Goal: Task Accomplishment & Management: Manage account settings

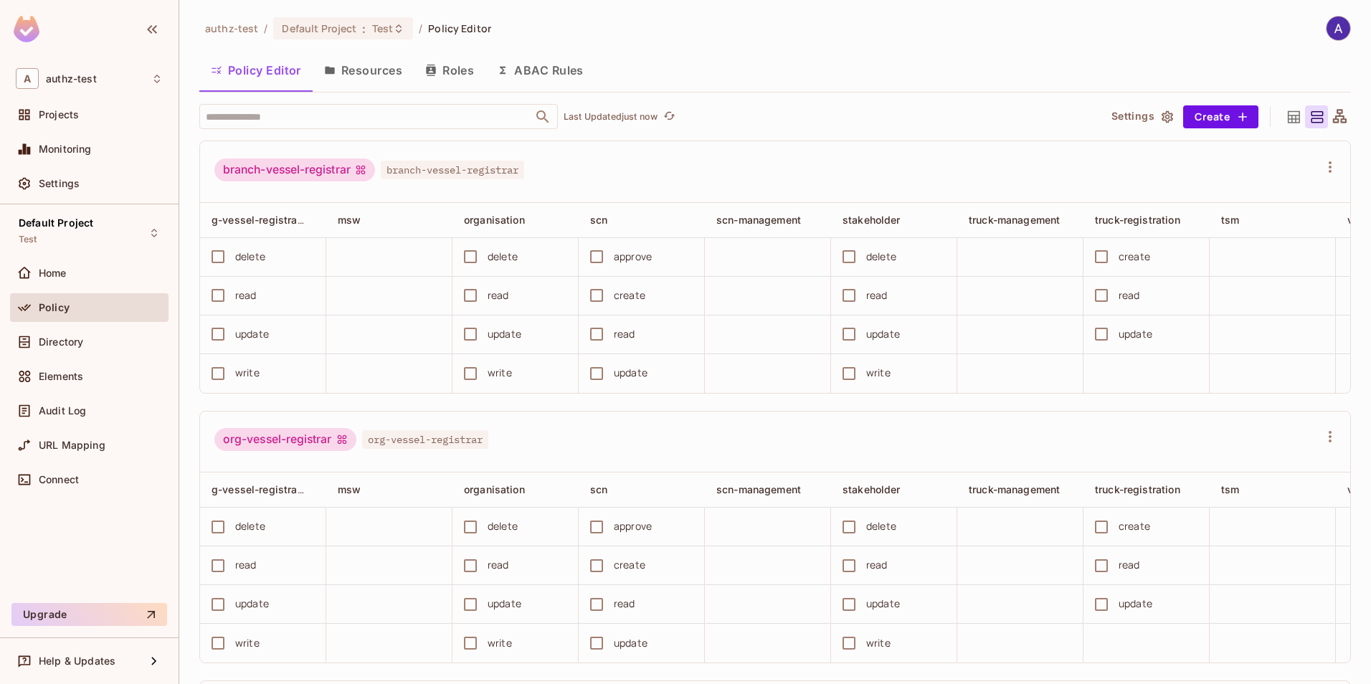
click at [443, 70] on button "Roles" at bounding box center [450, 70] width 72 height 36
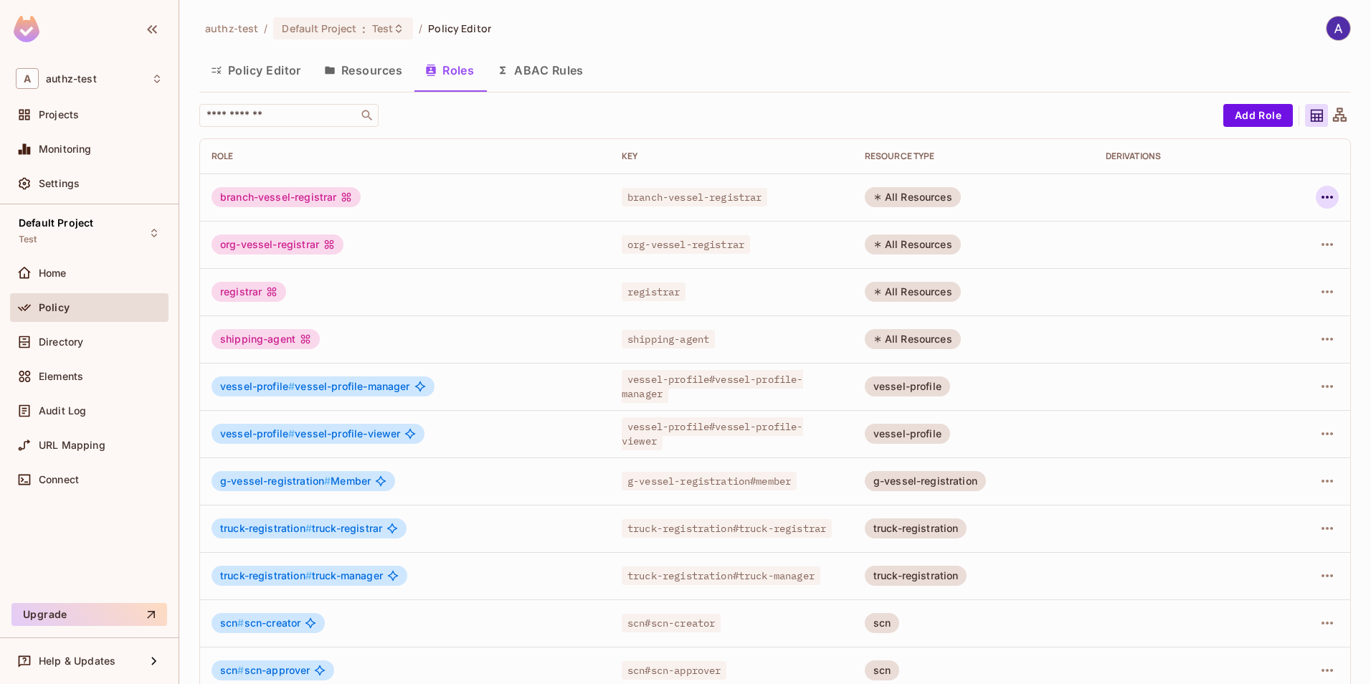
click at [1319, 202] on icon "button" at bounding box center [1327, 197] width 17 height 17
click at [1241, 298] on div "Delete Role" at bounding box center [1259, 293] width 55 height 14
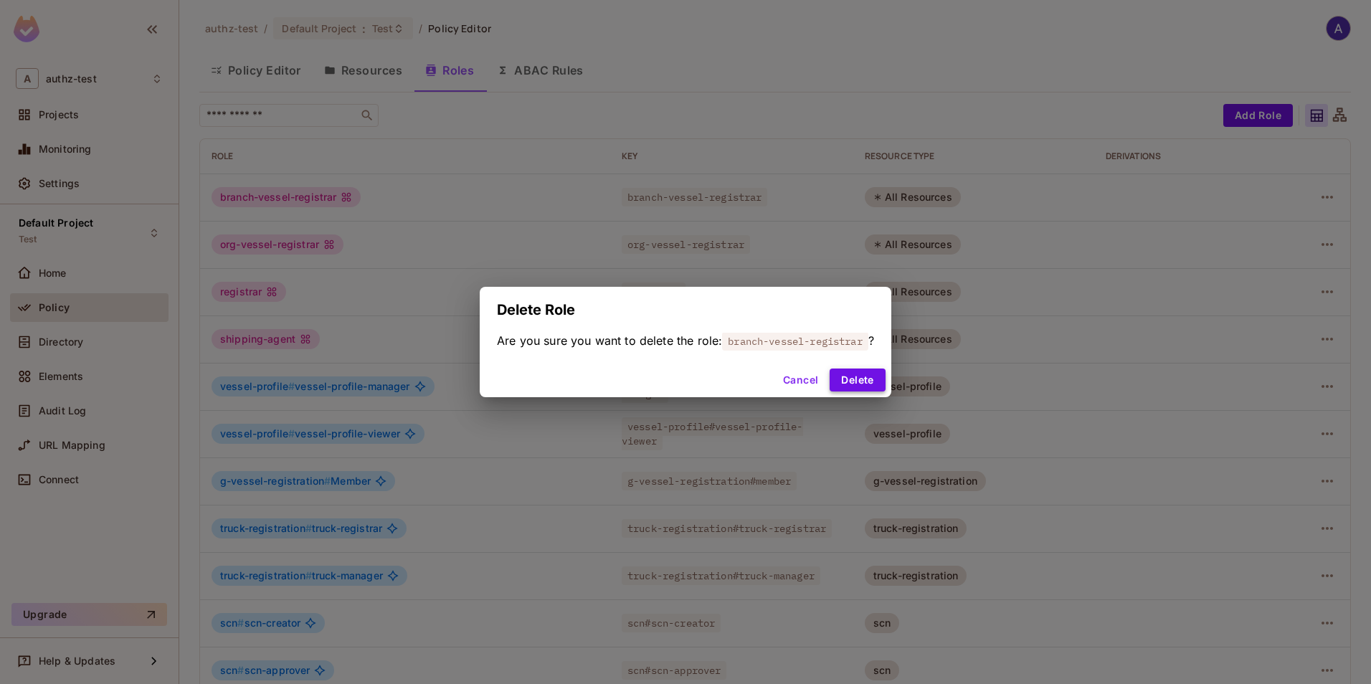
click at [855, 379] on button "Delete" at bounding box center [857, 380] width 55 height 23
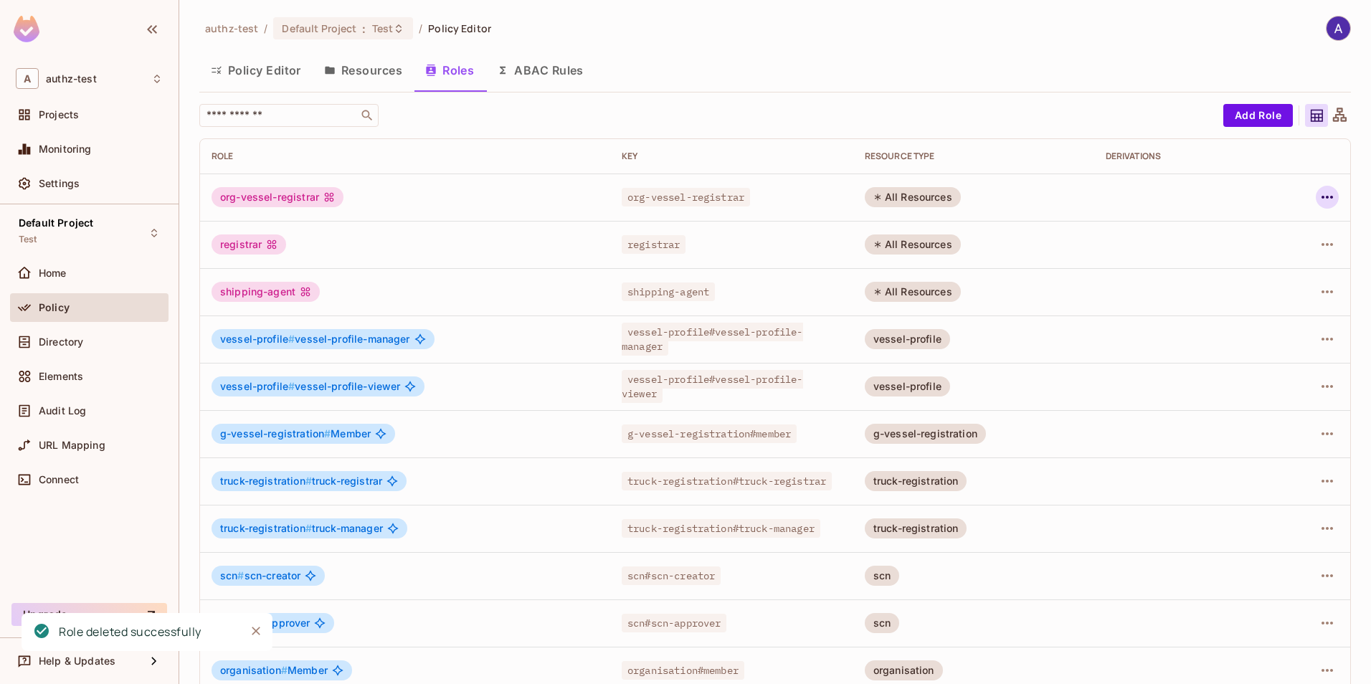
click at [1316, 193] on button "button" at bounding box center [1327, 197] width 23 height 23
click at [1229, 288] on span "Delete Role" at bounding box center [1259, 293] width 64 height 23
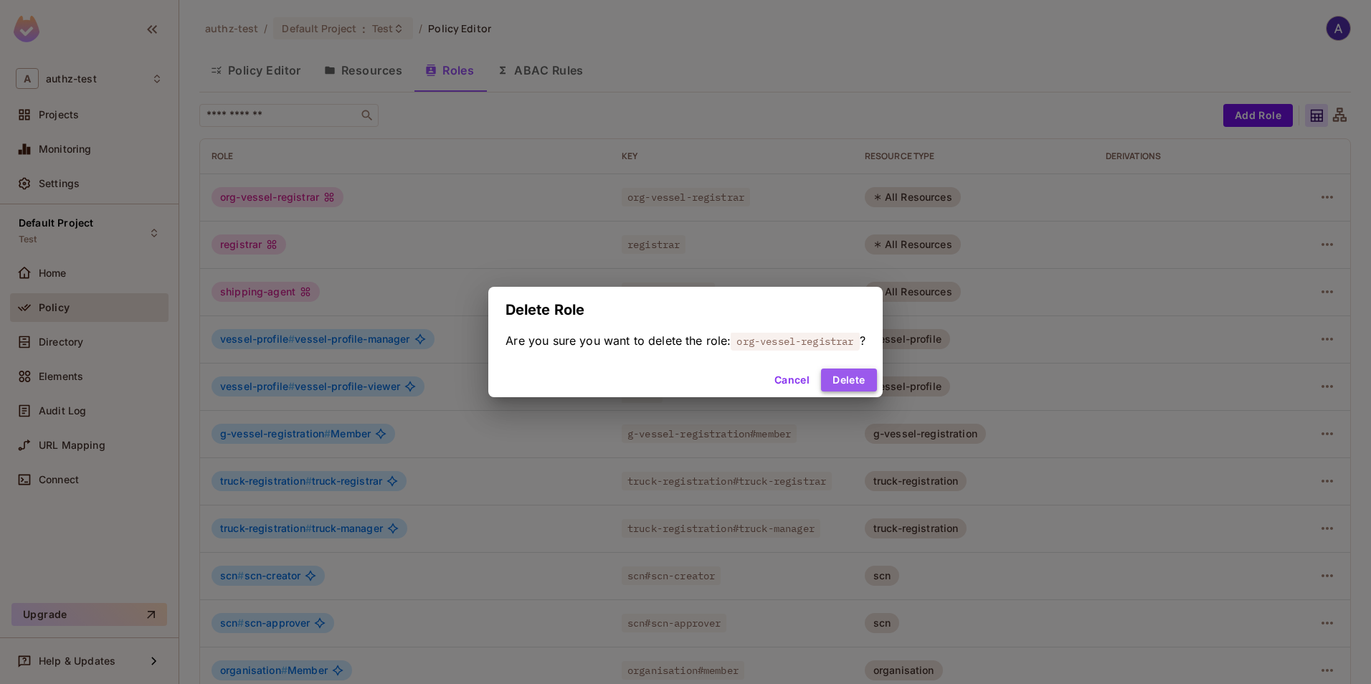
click at [862, 375] on button "Delete" at bounding box center [848, 380] width 55 height 23
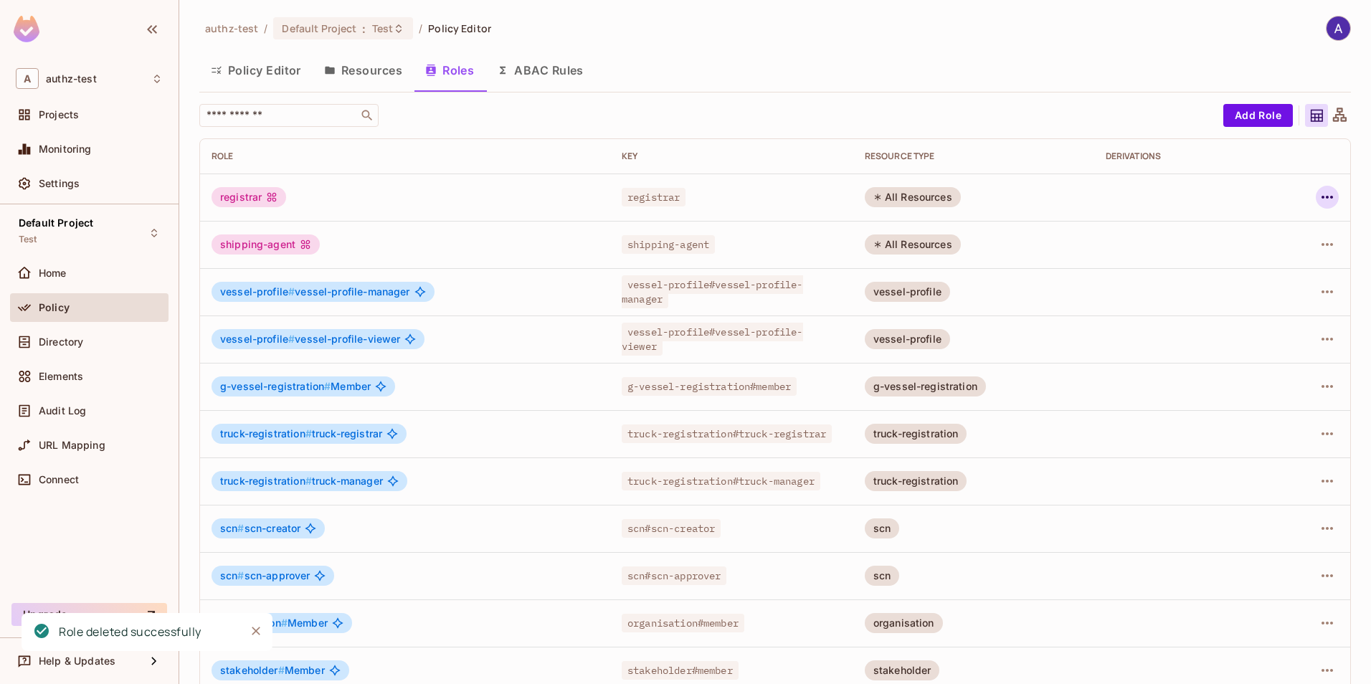
click at [1316, 192] on button "button" at bounding box center [1327, 197] width 23 height 23
click at [1239, 300] on div "Delete Role" at bounding box center [1259, 293] width 55 height 14
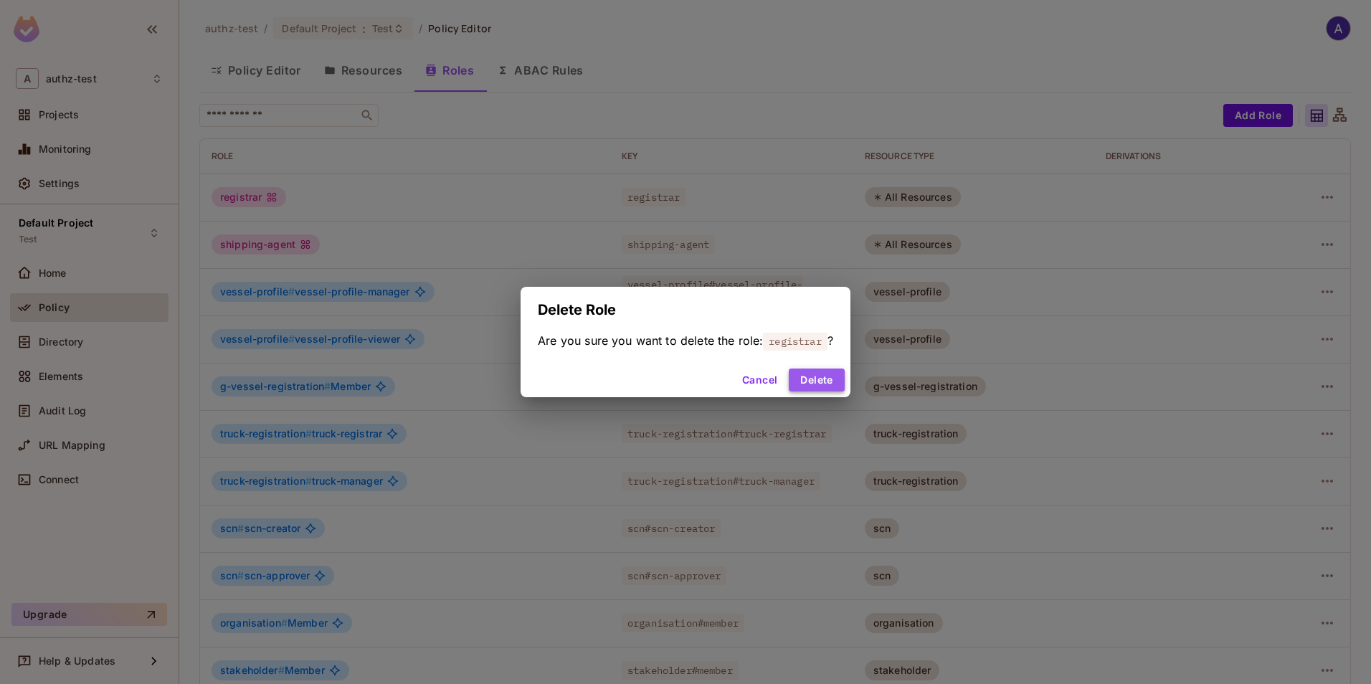
click at [811, 374] on button "Delete" at bounding box center [816, 380] width 55 height 23
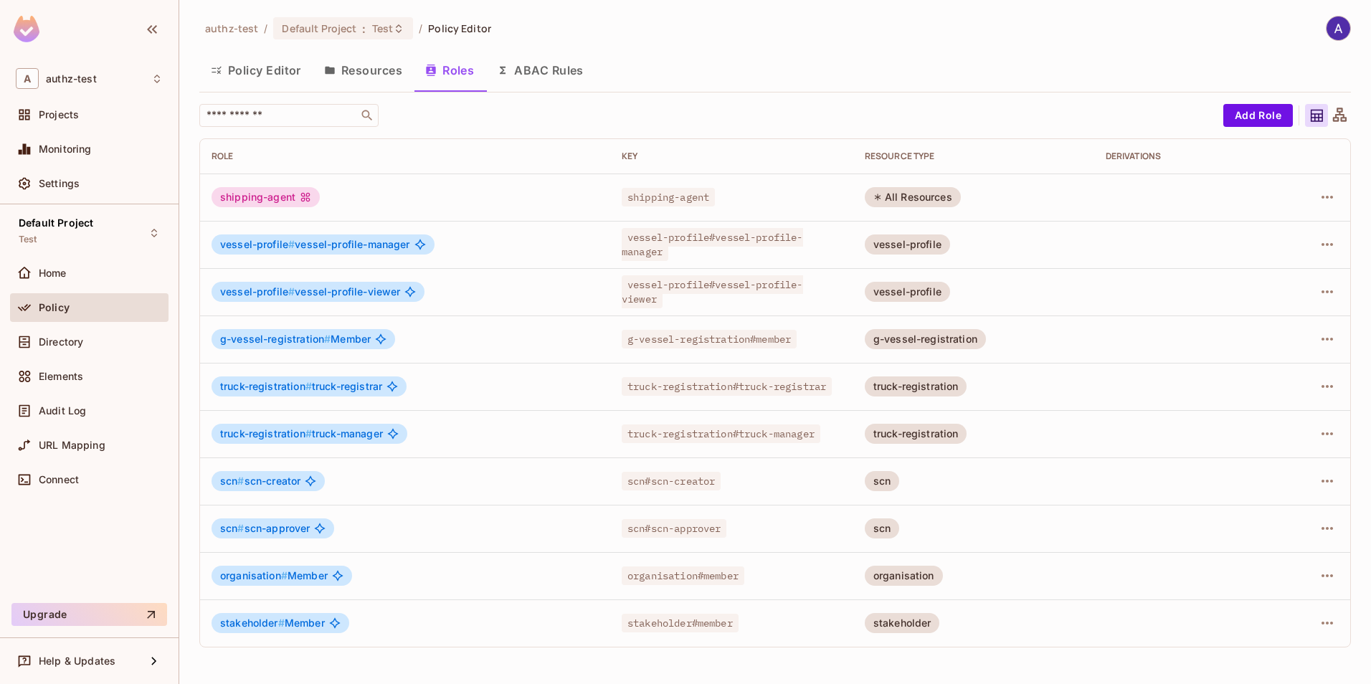
click at [410, 197] on div "shipping-agent" at bounding box center [405, 197] width 387 height 20
drag, startPoint x: 219, startPoint y: 197, endPoint x: 345, endPoint y: 197, distance: 125.5
click at [345, 197] on div "shipping-agent" at bounding box center [405, 197] width 387 height 20
drag, startPoint x: 222, startPoint y: 198, endPoint x: 346, endPoint y: 192, distance: 125.0
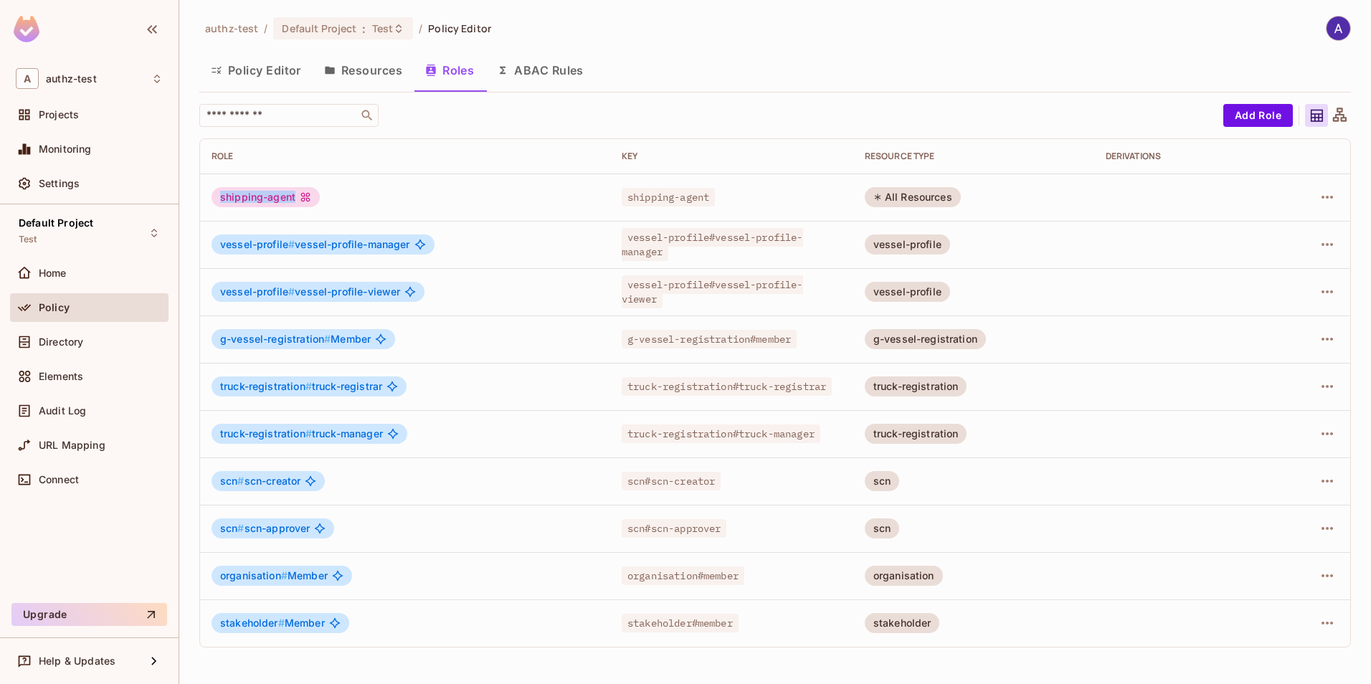
click at [346, 192] on div "shipping-agent" at bounding box center [405, 197] width 387 height 20
click at [522, 404] on td "truck-registration # truck-registrar" at bounding box center [405, 386] width 410 height 47
click at [72, 343] on span "Directory" at bounding box center [61, 341] width 44 height 11
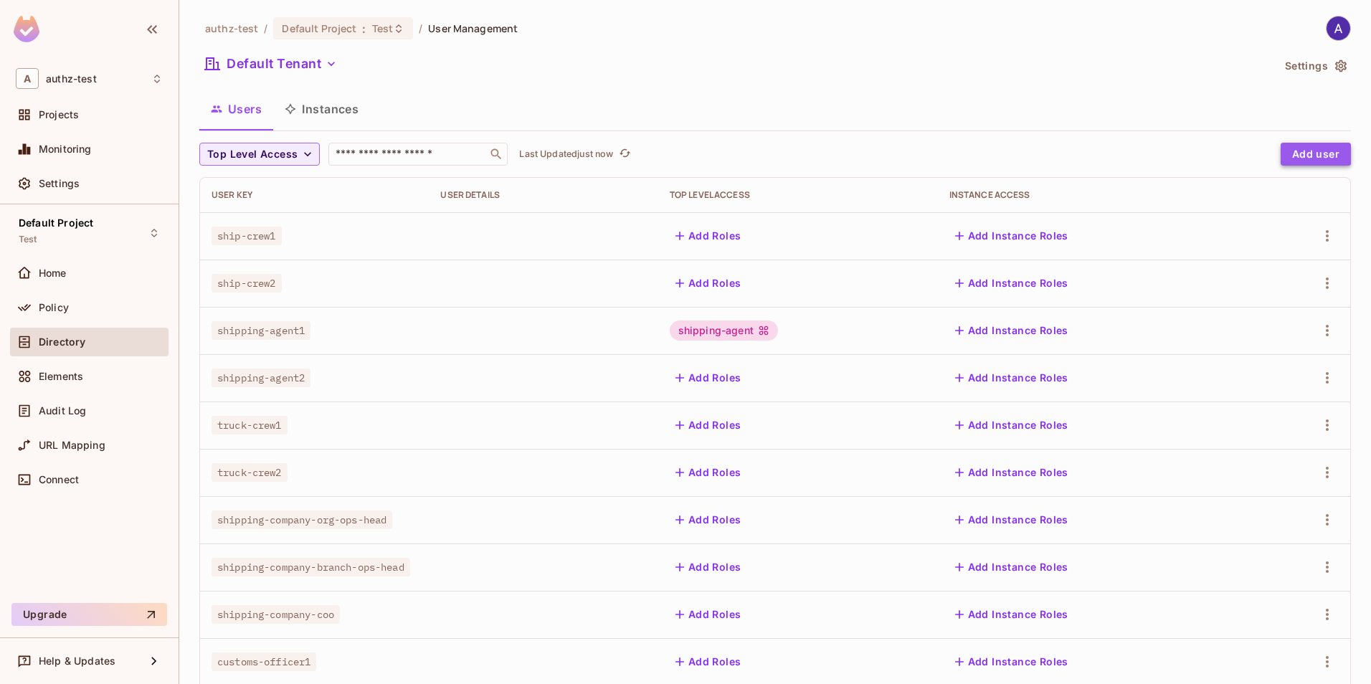
click at [1292, 153] on button "Add user" at bounding box center [1316, 154] width 70 height 23
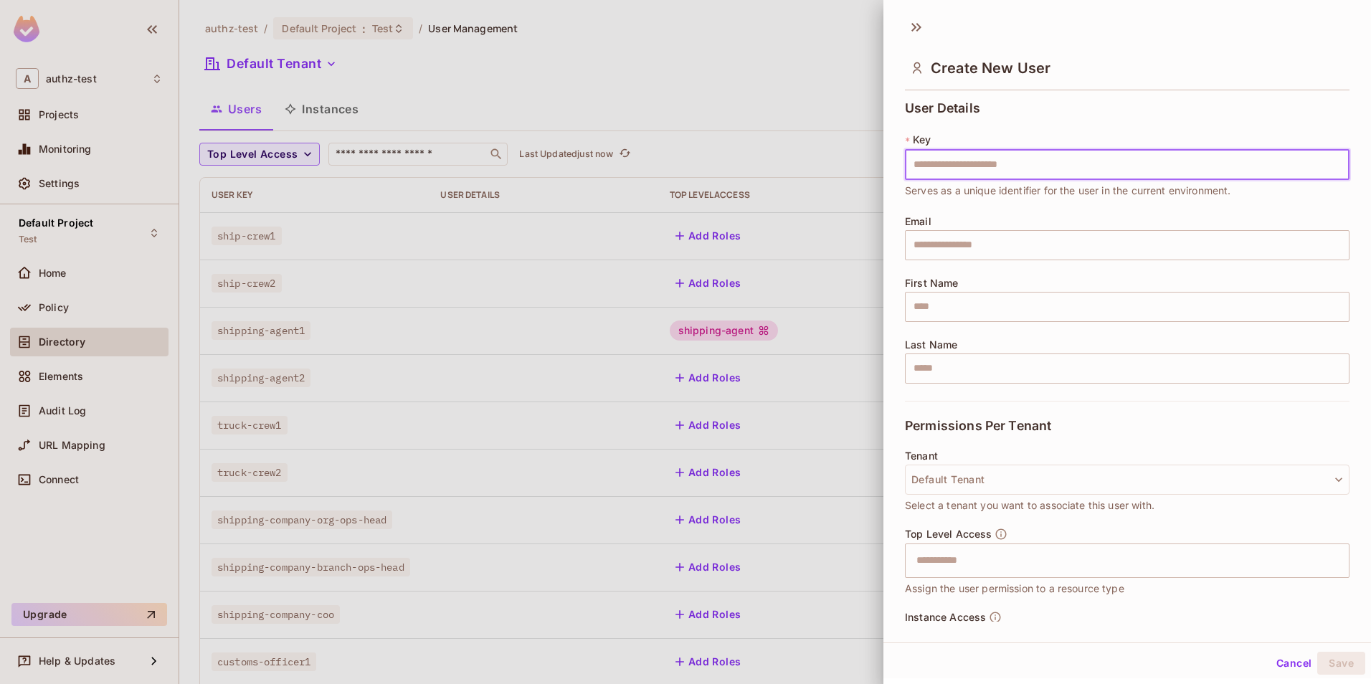
click at [960, 161] on input "text" at bounding box center [1127, 165] width 445 height 30
click at [930, 159] on input "text" at bounding box center [1127, 165] width 445 height 30
type input "**********"
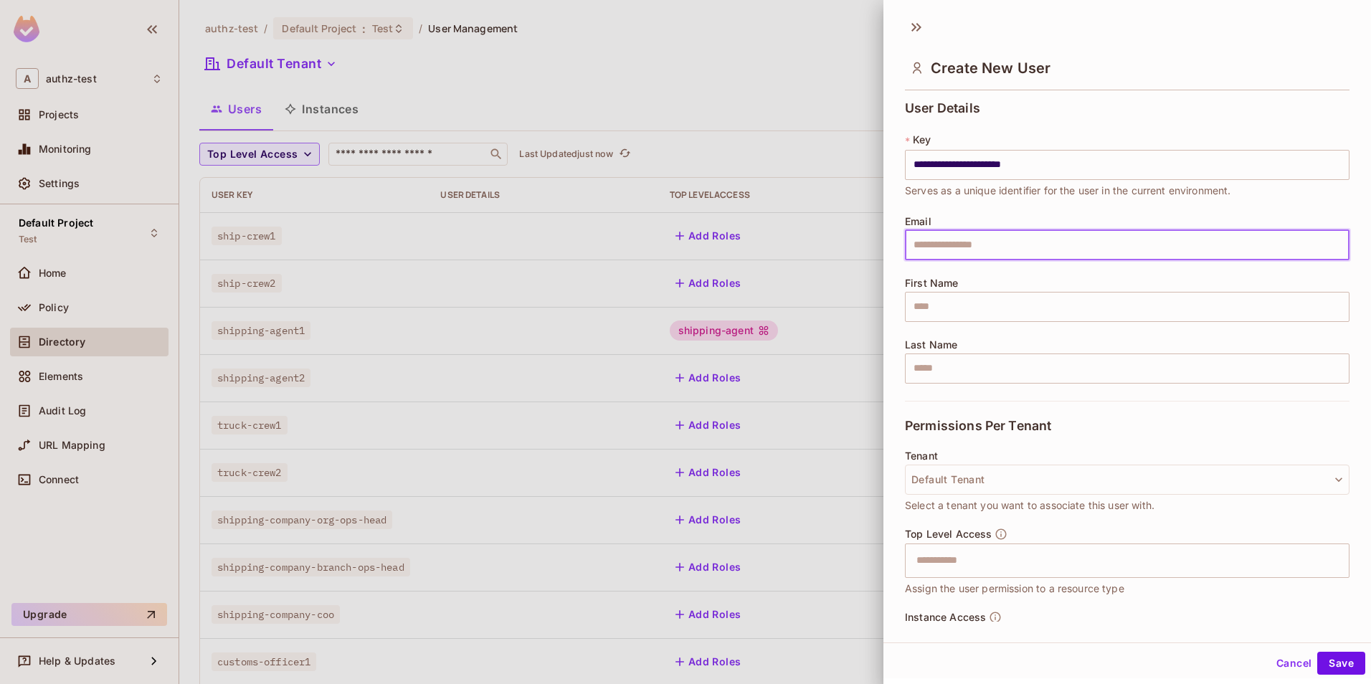
click at [933, 250] on input "text" at bounding box center [1127, 245] width 445 height 30
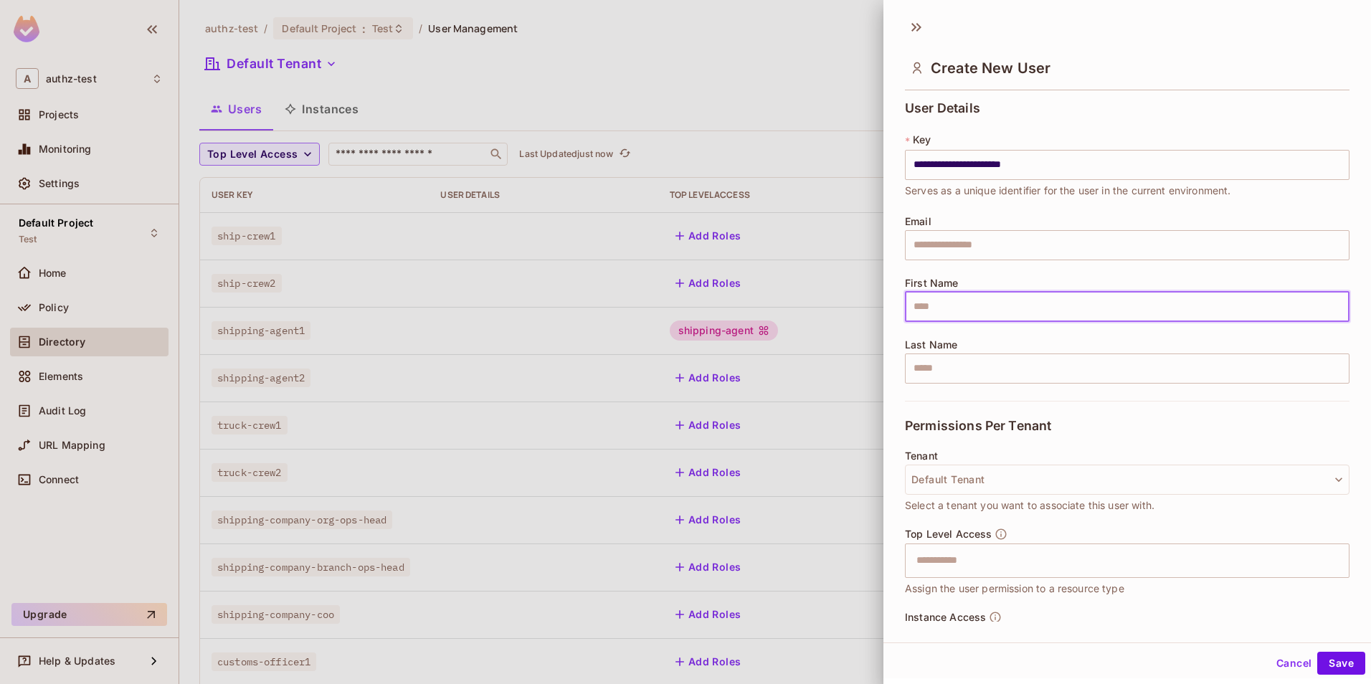
click at [919, 301] on input "text" at bounding box center [1127, 307] width 445 height 30
type input "*****"
click at [990, 275] on div "**********" at bounding box center [1127, 251] width 445 height 300
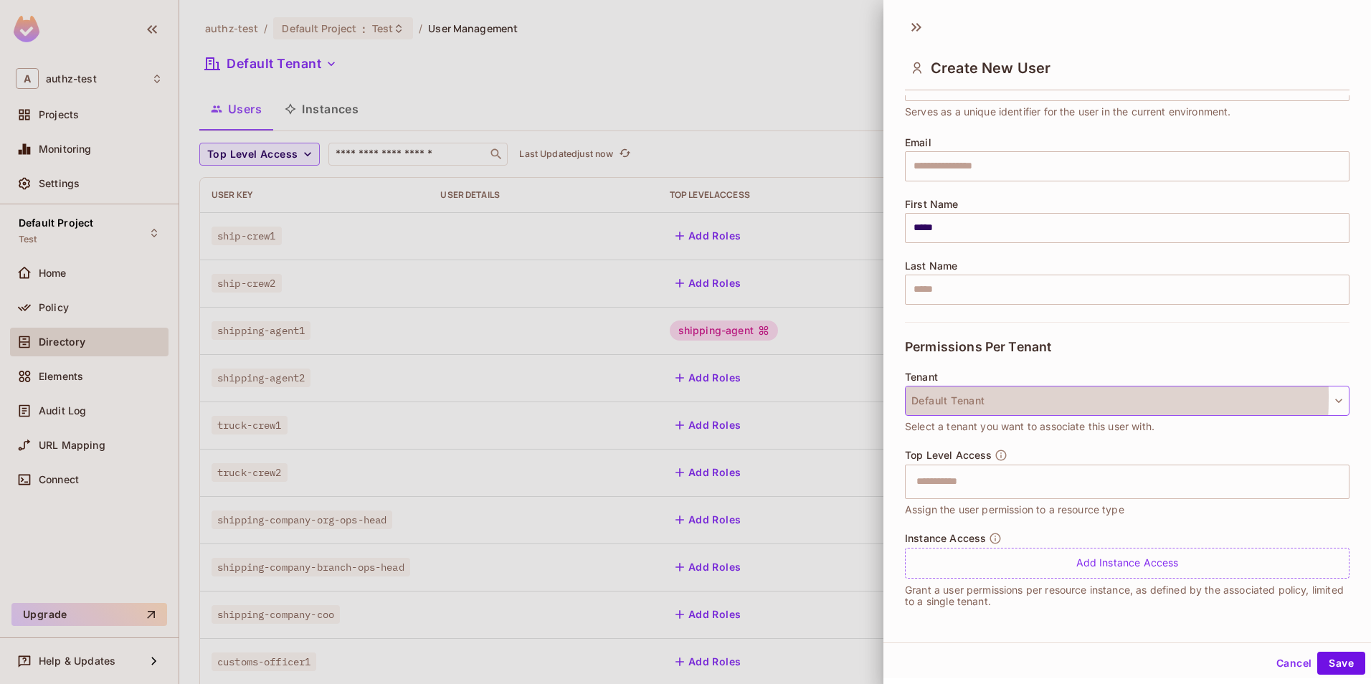
click at [980, 397] on button "Default Tenant" at bounding box center [1127, 401] width 445 height 30
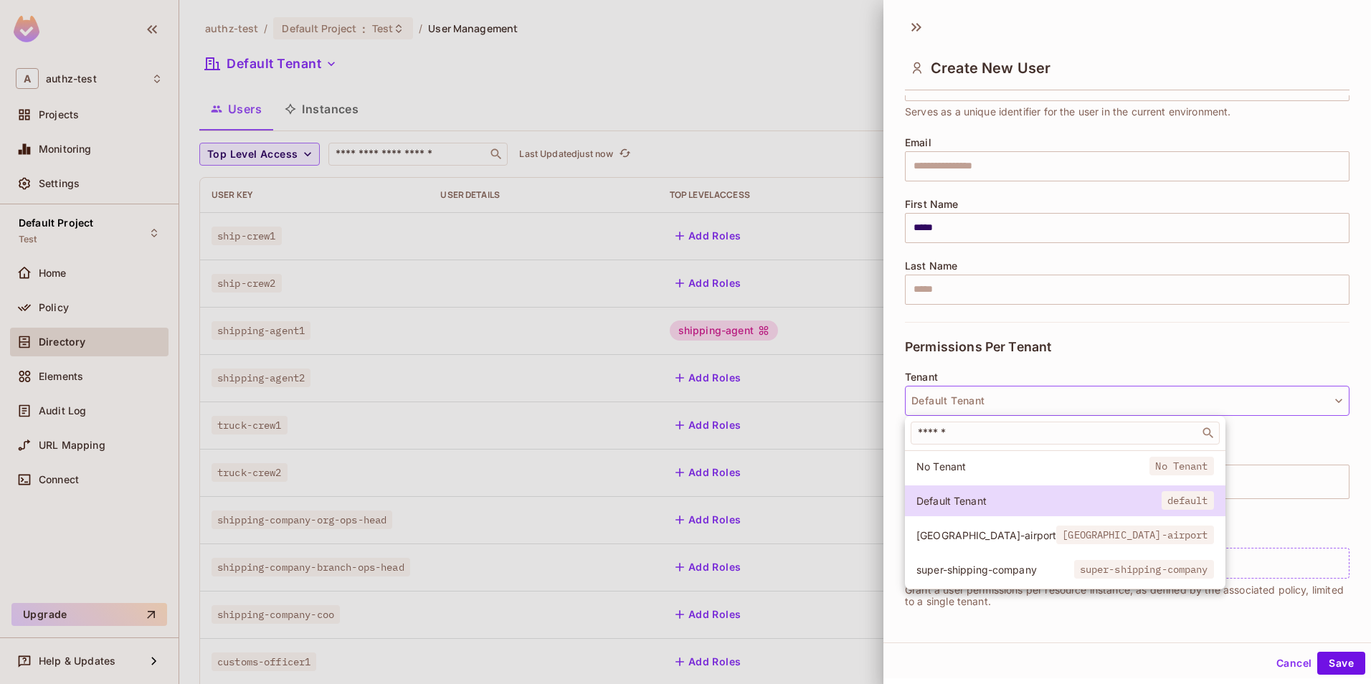
click at [980, 362] on div at bounding box center [685, 342] width 1371 height 684
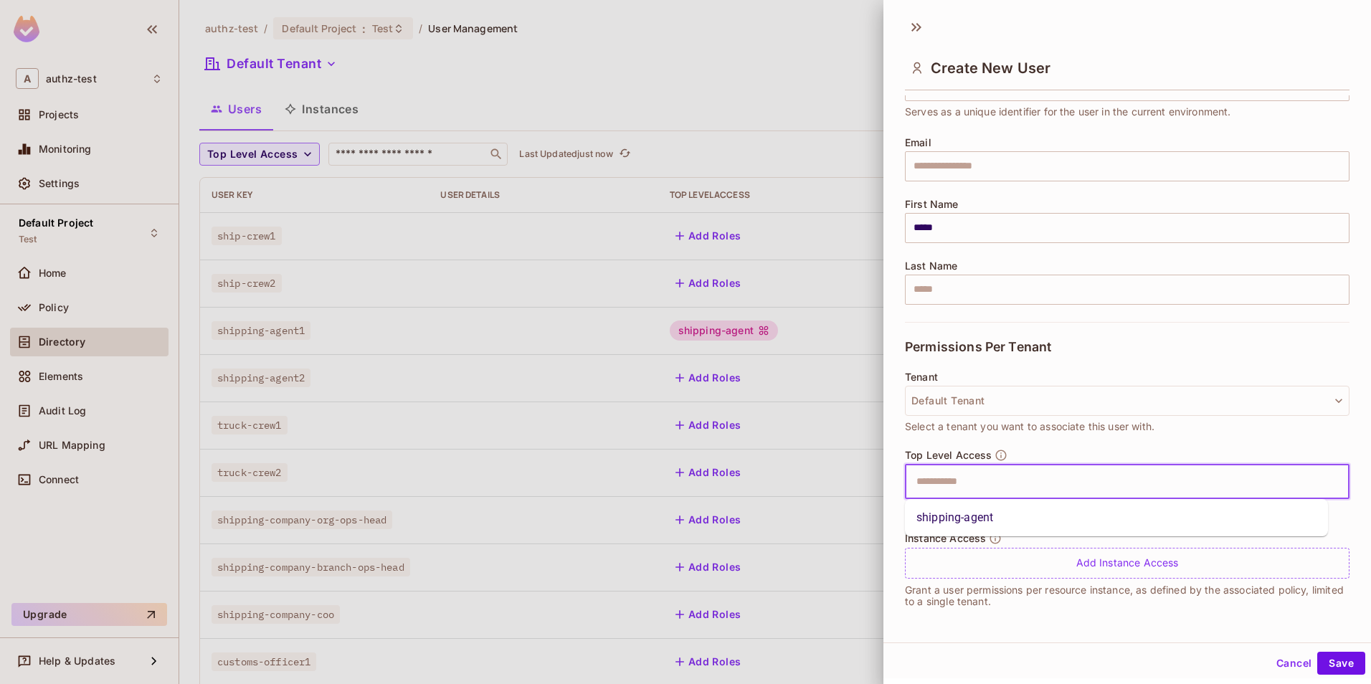
click at [959, 482] on input "text" at bounding box center [1115, 482] width 414 height 29
click at [958, 514] on li "shipping-agent" at bounding box center [1116, 518] width 423 height 26
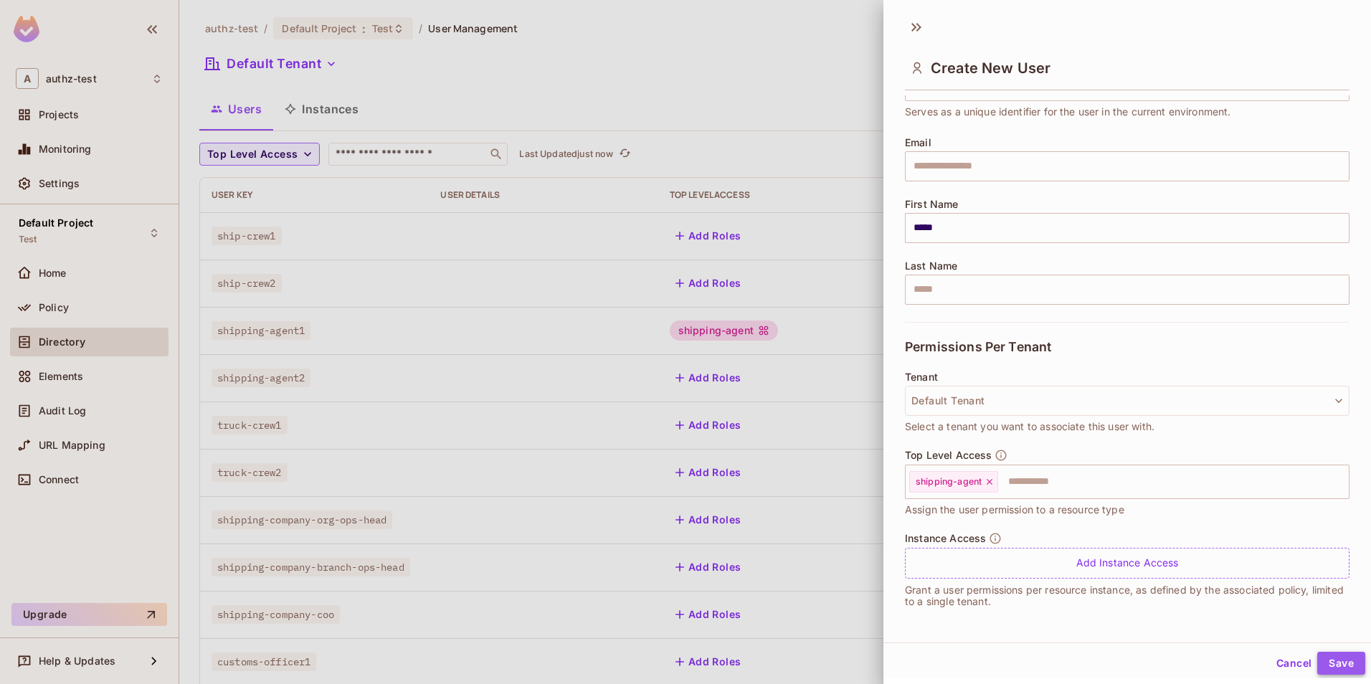
click at [1318, 663] on button "Save" at bounding box center [1342, 663] width 48 height 23
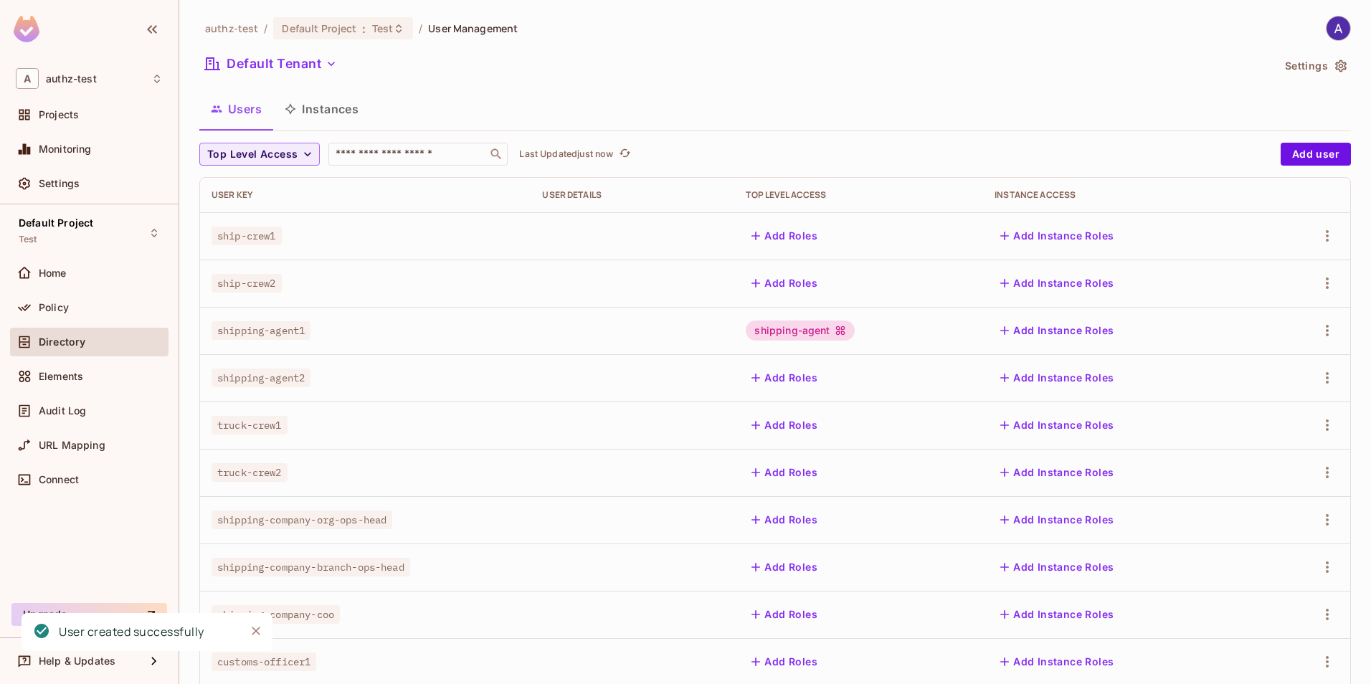
scroll to position [128, 0]
